Goal: Check status: Check status

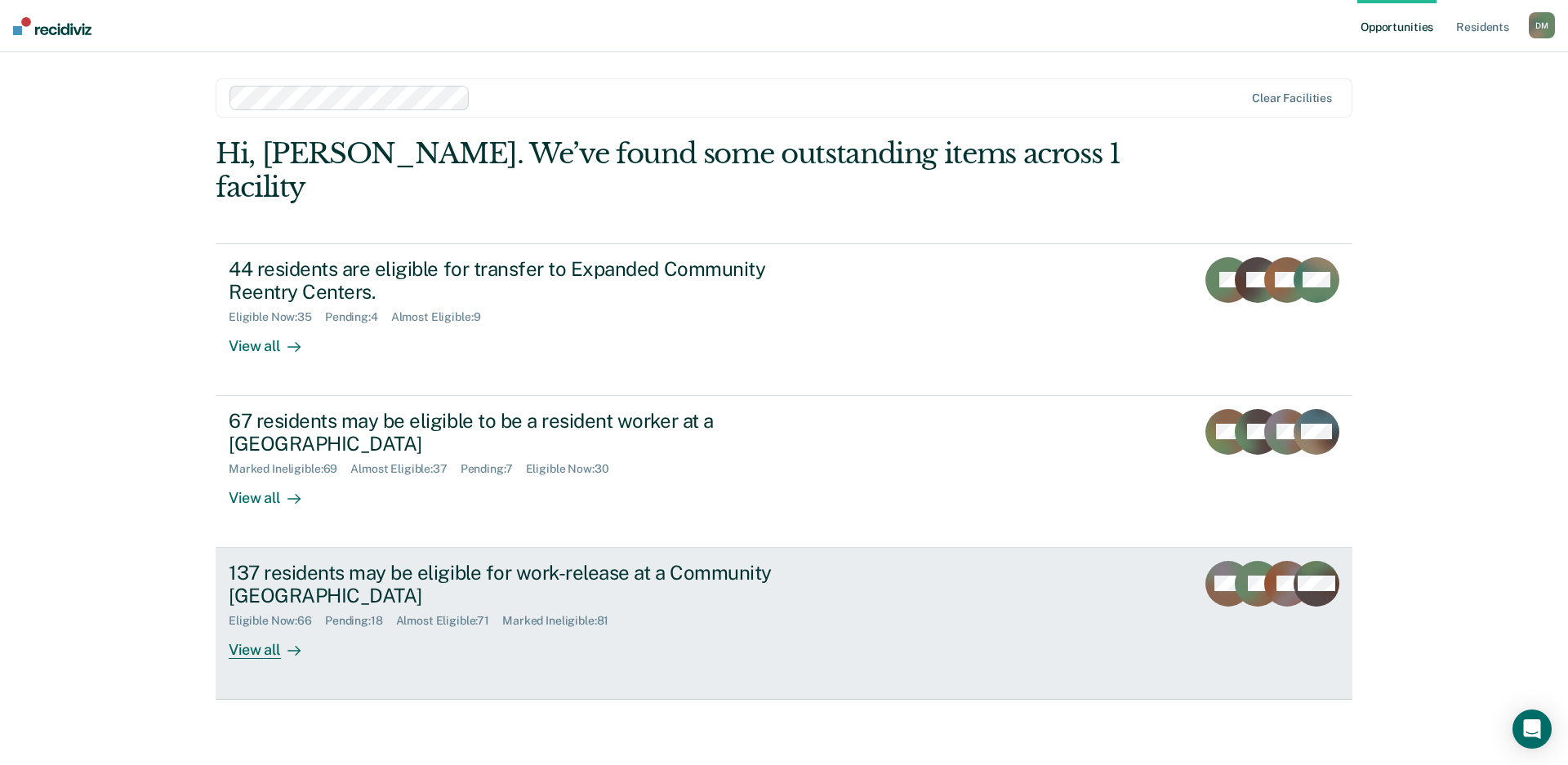
click at [897, 608] on link "137 residents may be eligible for work-release at a Community Reentry Center El…" at bounding box center [784, 624] width 1137 height 152
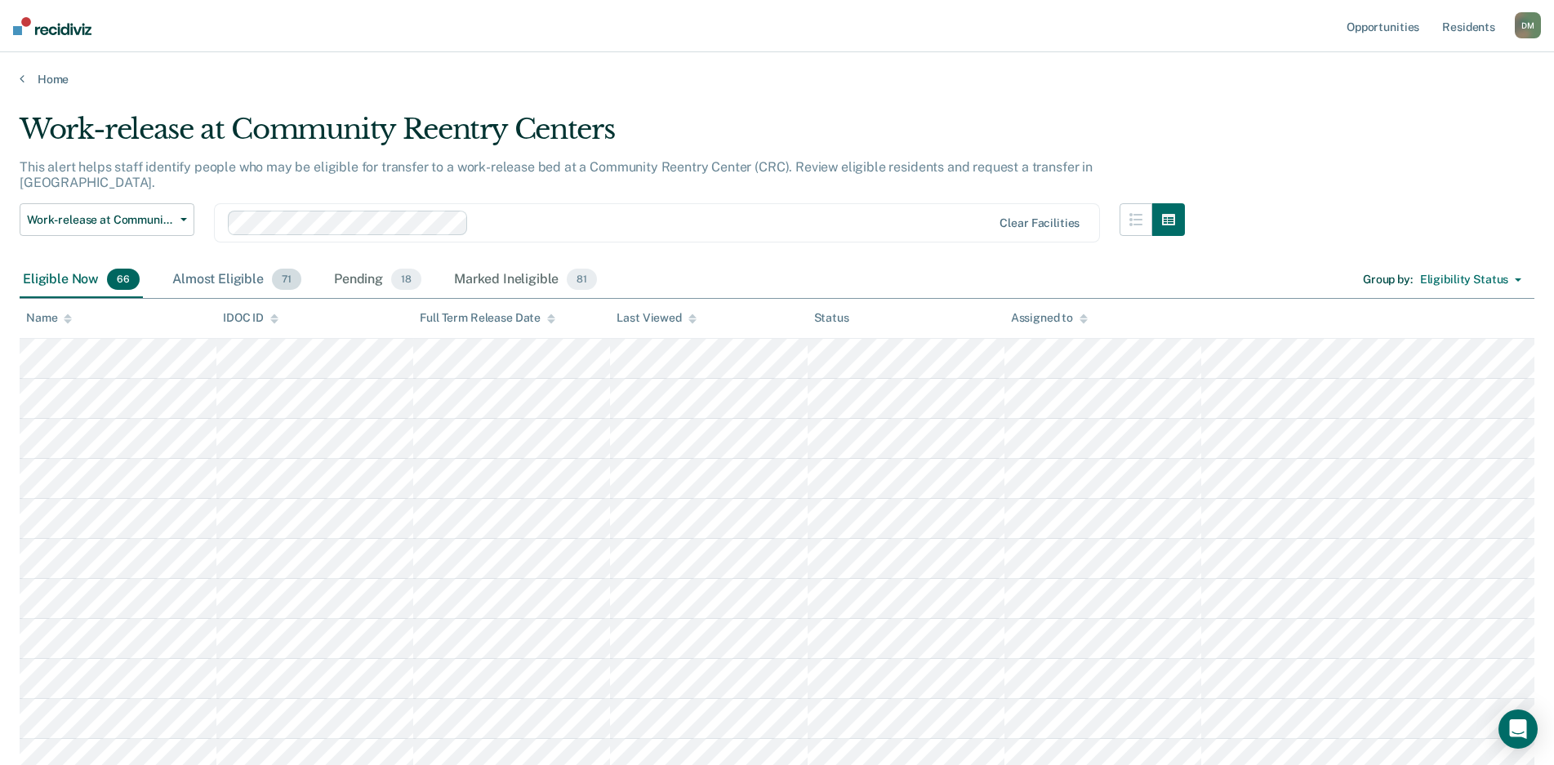
click at [217, 267] on div "Almost Eligible 71" at bounding box center [237, 280] width 136 height 36
click at [690, 323] on div at bounding box center [692, 318] width 8 height 14
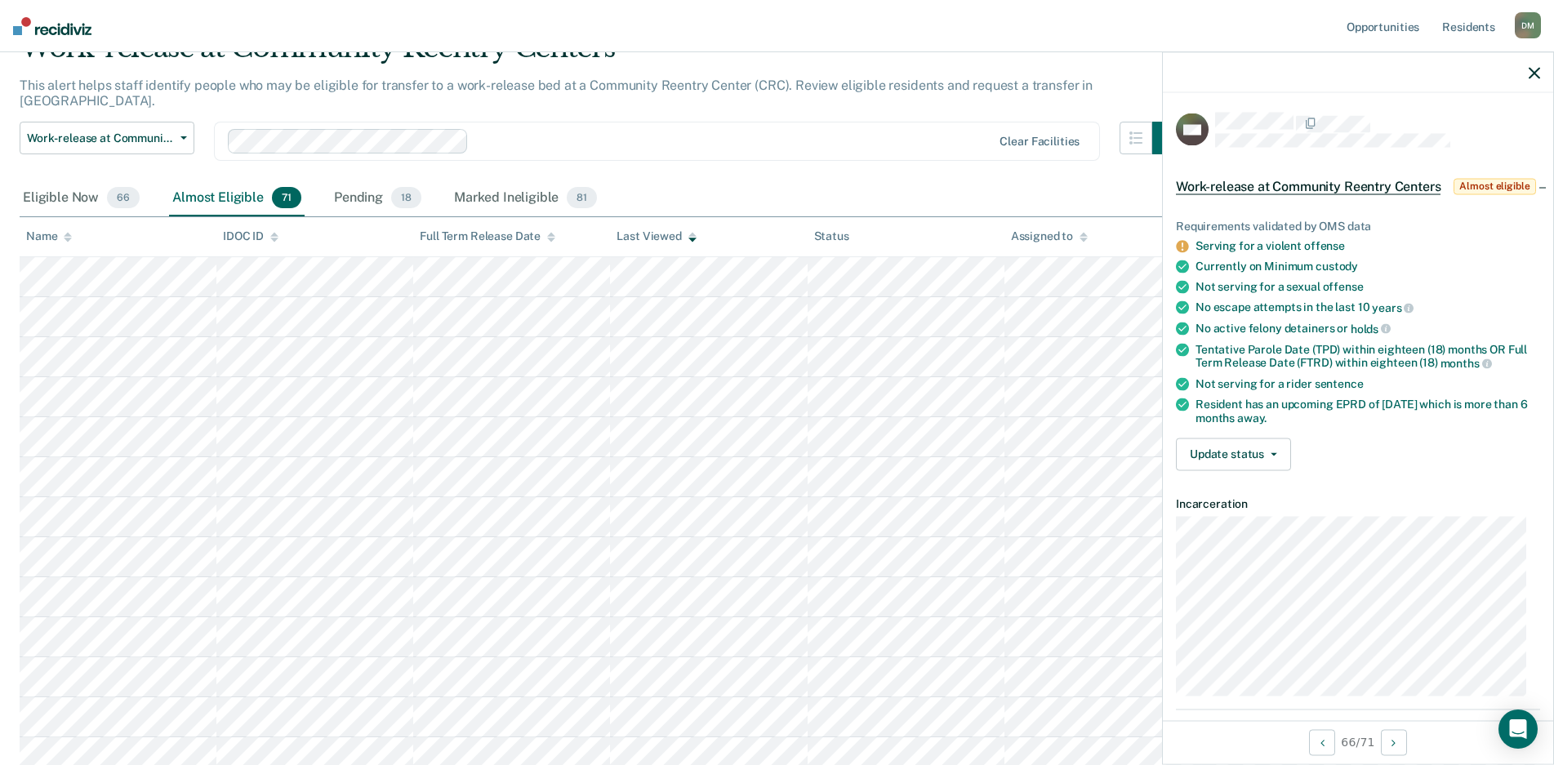
click at [1530, 73] on icon "button" at bounding box center [1534, 72] width 11 height 11
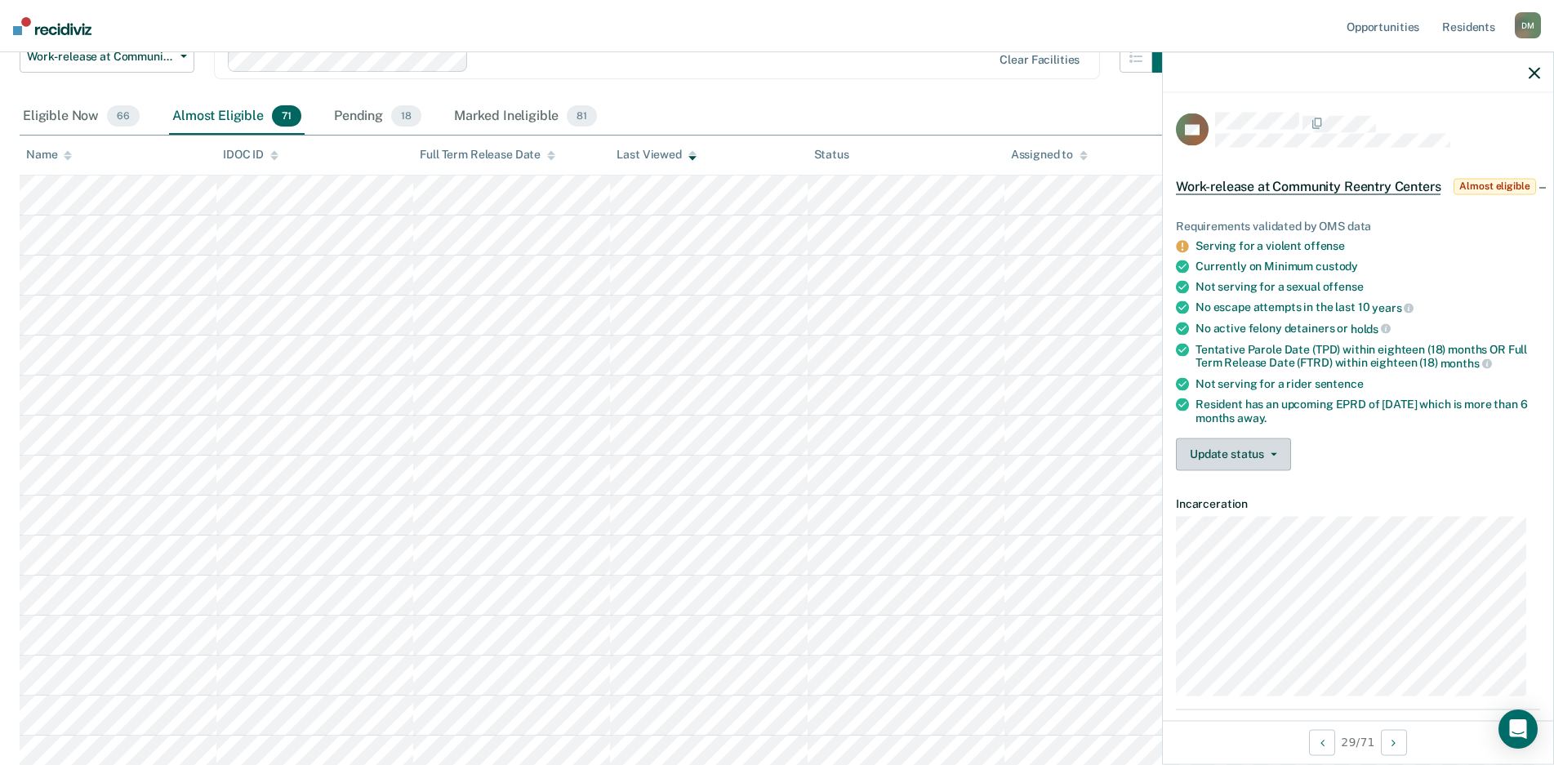
click at [1228, 465] on button "Update status" at bounding box center [1233, 454] width 115 height 33
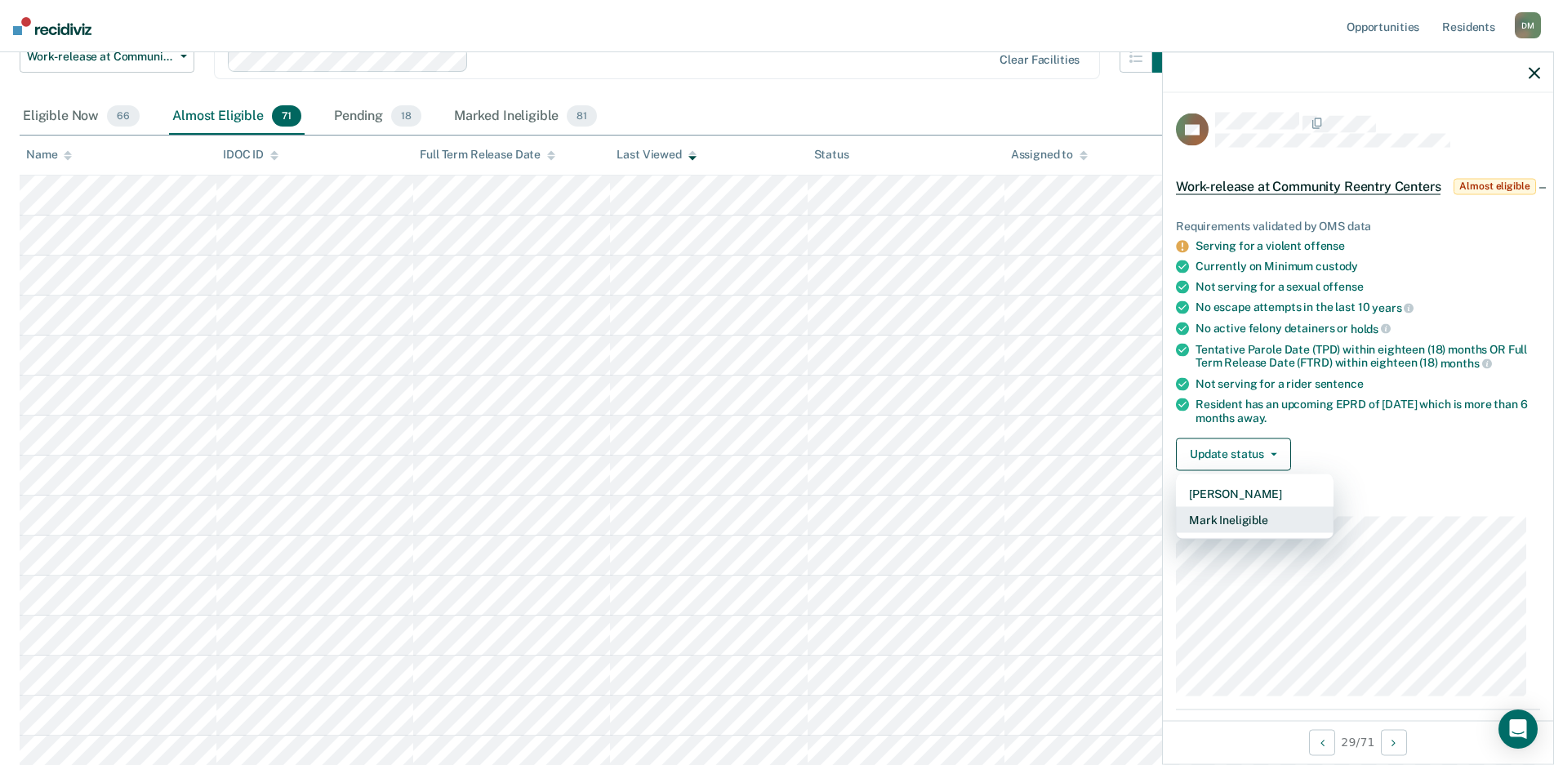
click at [1277, 532] on button "Mark Ineligible" at bounding box center [1255, 519] width 158 height 26
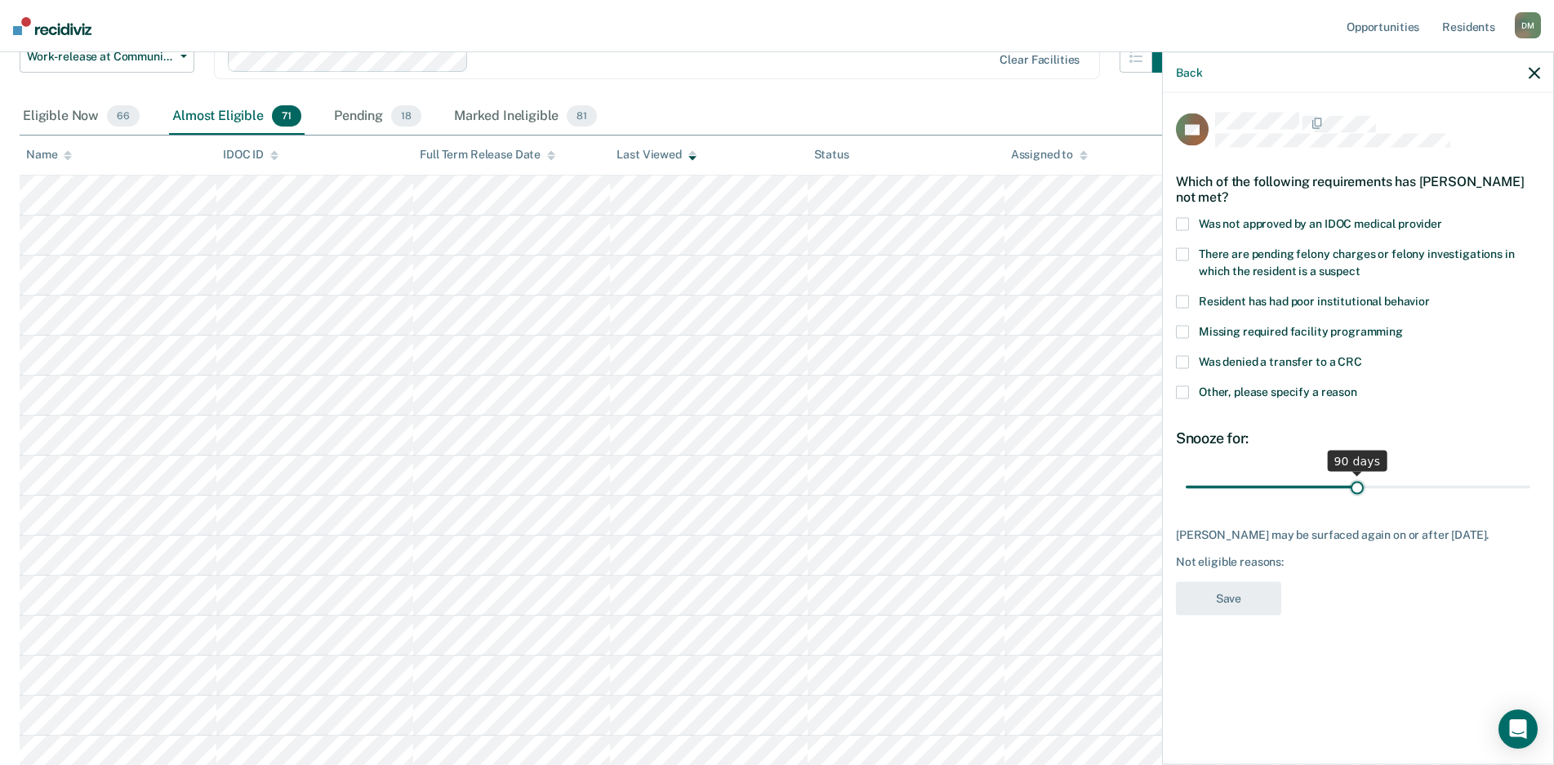
drag, startPoint x: 1298, startPoint y: 492, endPoint x: 1356, endPoint y: 489, distance: 58.8
type input "90"
click at [1356, 489] on input "range" at bounding box center [1358, 487] width 345 height 29
click at [1183, 390] on span at bounding box center [1182, 392] width 13 height 13
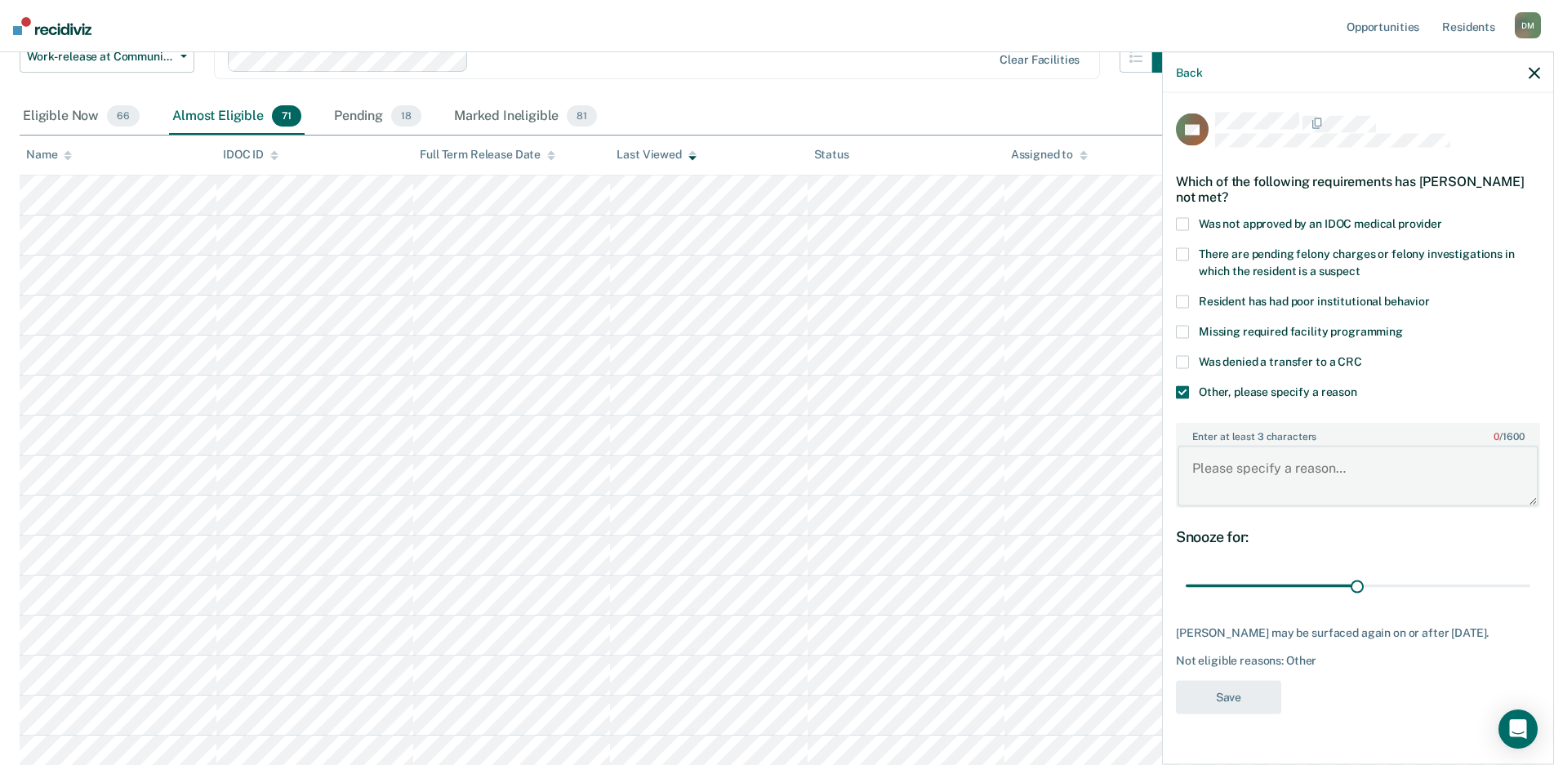
click at [1262, 487] on textarea "Enter at least 3 characters 0 / 1600" at bounding box center [1358, 476] width 361 height 60
type textarea "Classification pilot"
click at [1245, 702] on button "Save" at bounding box center [1228, 696] width 105 height 33
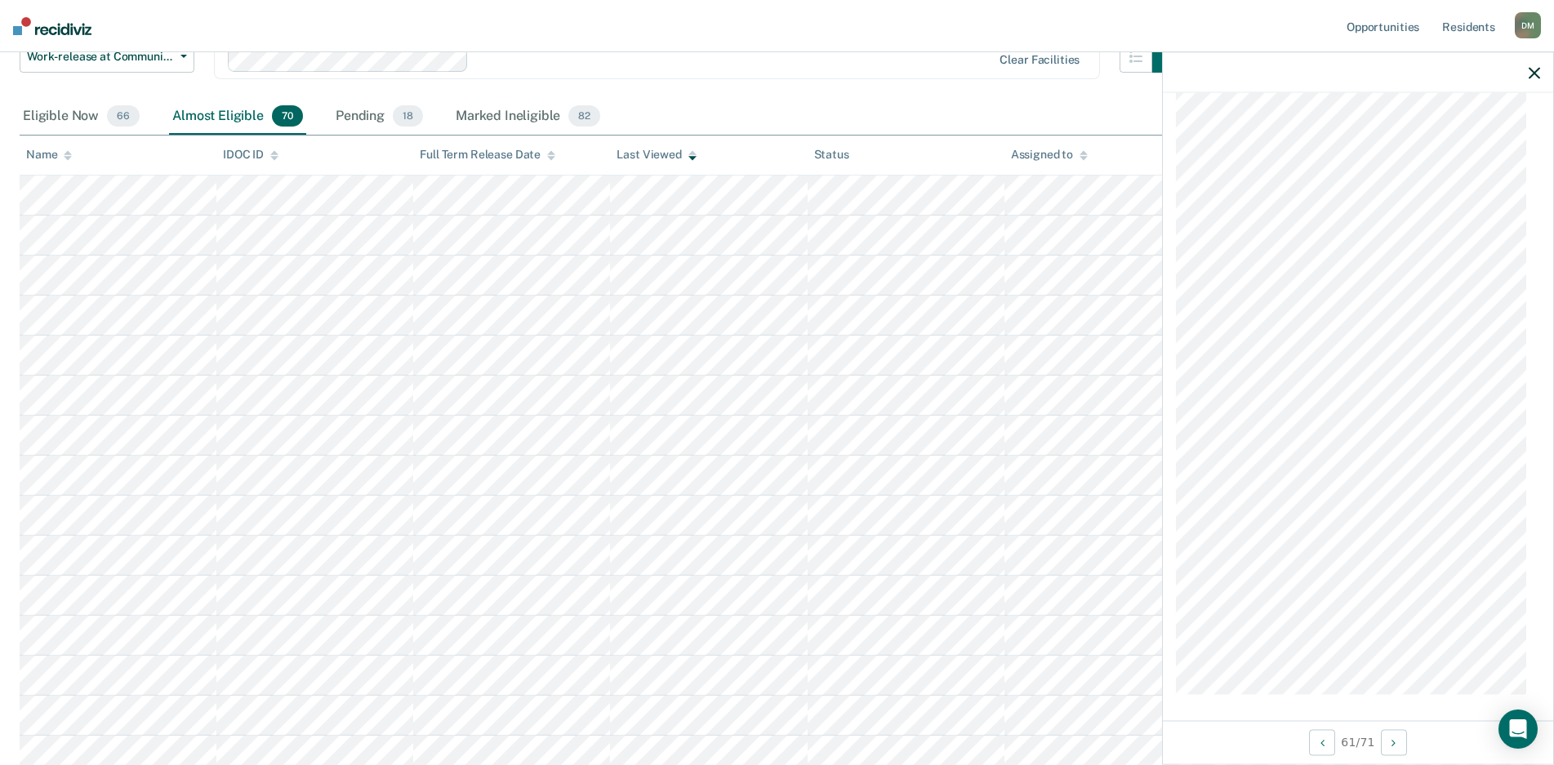
scroll to position [2381, 0]
